Goal: Information Seeking & Learning: Learn about a topic

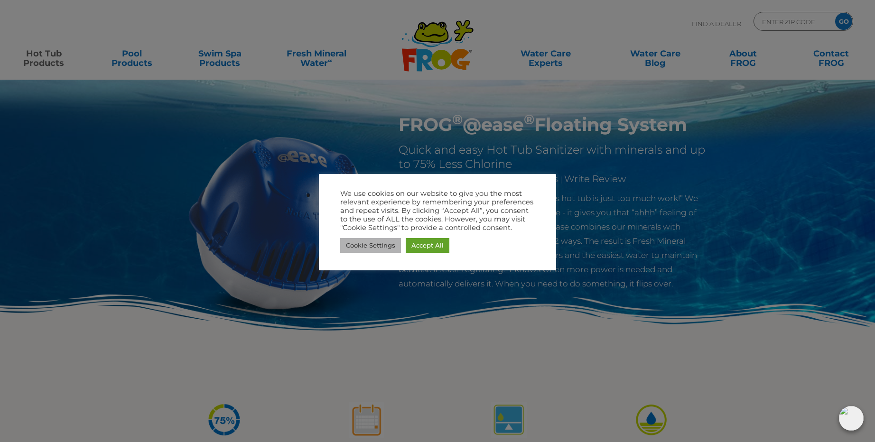
click at [383, 248] on link "Cookie Settings" at bounding box center [370, 245] width 61 height 15
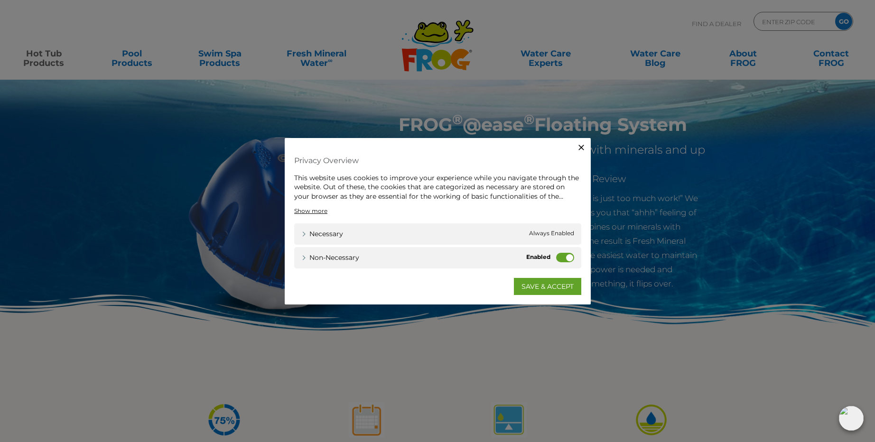
click at [565, 258] on label "Non-necessary" at bounding box center [565, 257] width 18 height 9
click at [0, 0] on input "Non-necessary" at bounding box center [0, 0] width 0 height 0
click at [538, 284] on link "SAVE & ACCEPT" at bounding box center [547, 286] width 67 height 17
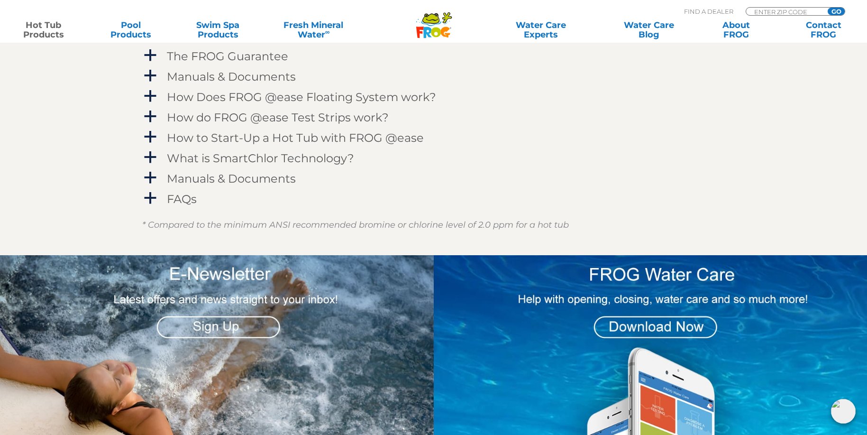
scroll to position [711, 0]
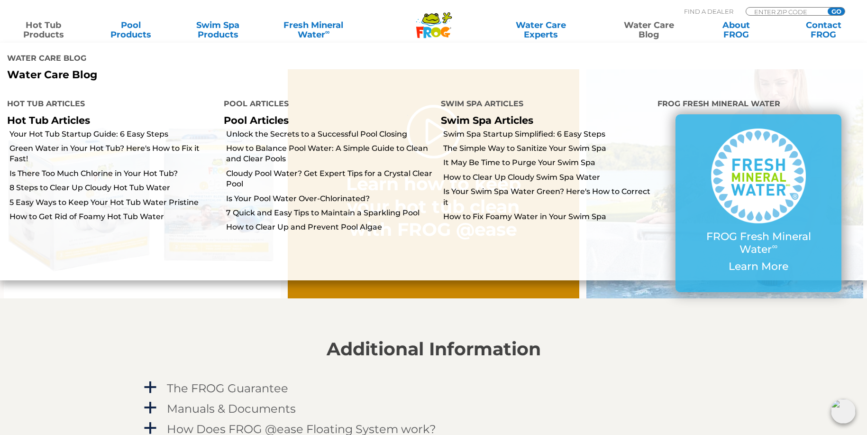
click at [654, 30] on link "Water Care Blog" at bounding box center [650, 29] width 68 height 19
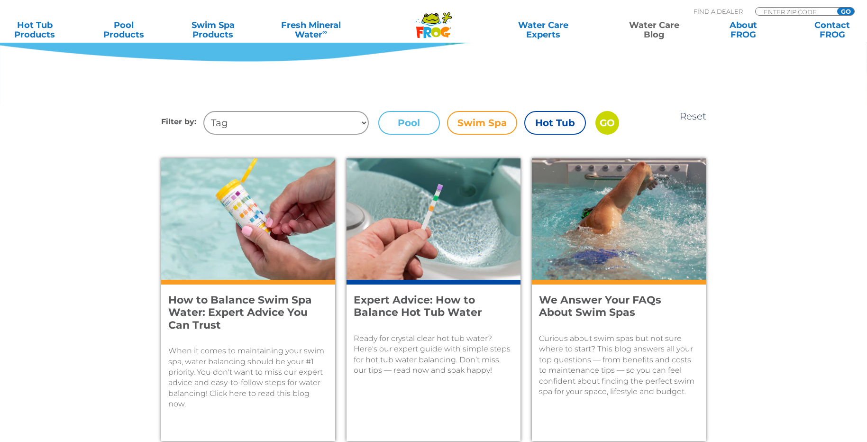
scroll to position [379, 0]
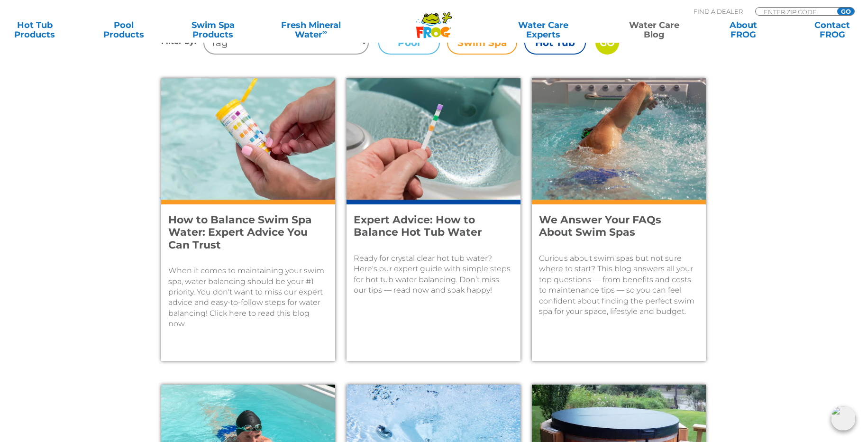
click at [260, 184] on img at bounding box center [248, 138] width 174 height 121
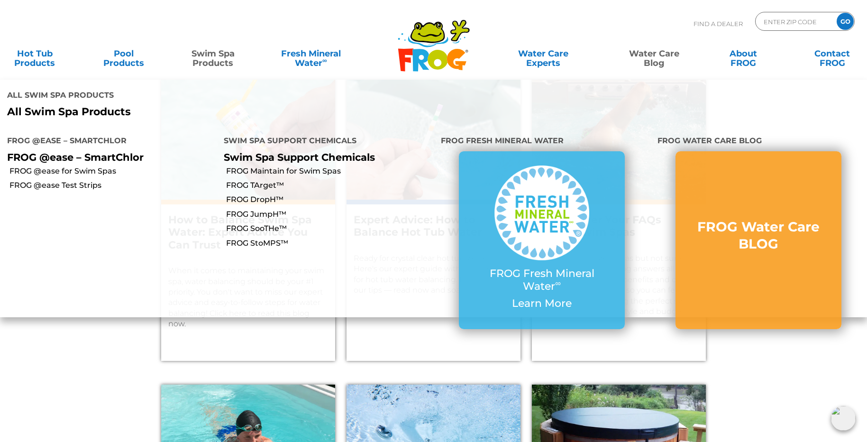
click at [210, 59] on link "Swim Spa Products" at bounding box center [212, 53] width 69 height 19
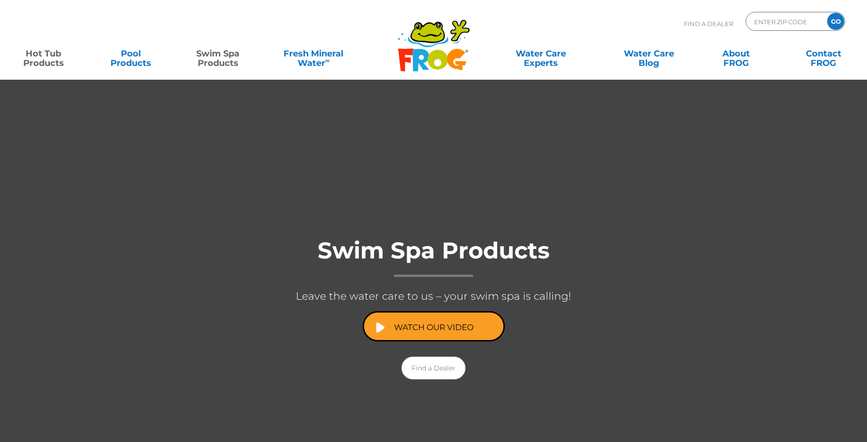
click at [54, 61] on link "Hot Tub Products" at bounding box center [43, 53] width 68 height 19
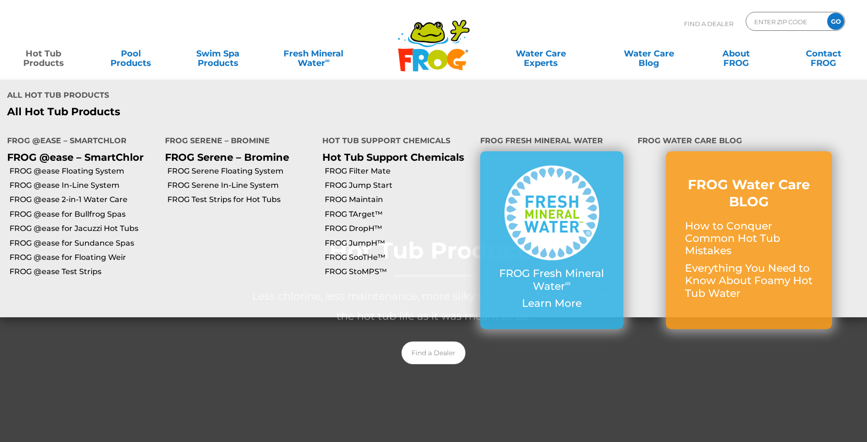
click at [50, 55] on link "Hot Tub Products" at bounding box center [43, 53] width 68 height 19
